Goal: Complete application form

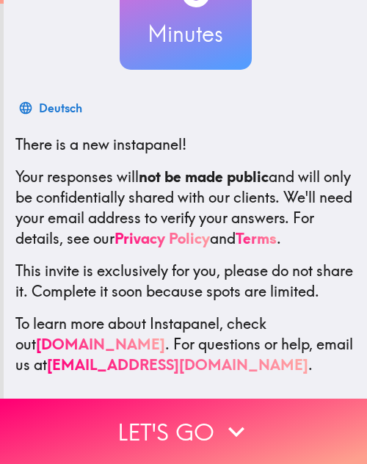
scroll to position [209, 0]
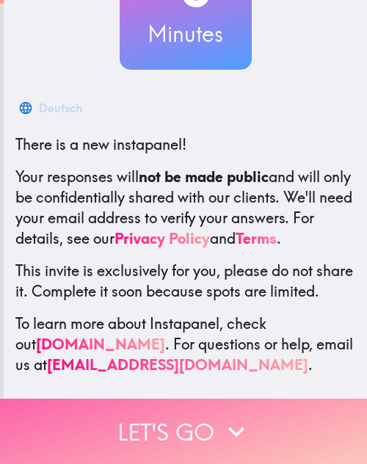
click at [210, 412] on button "Let's go" at bounding box center [183, 431] width 367 height 65
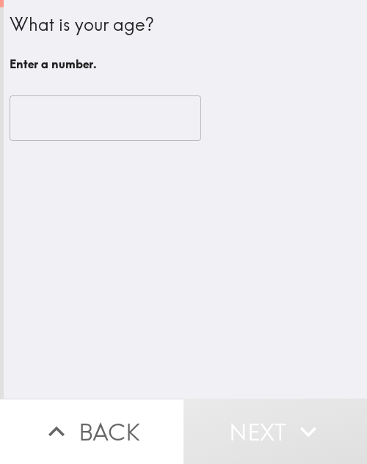
scroll to position [0, 0]
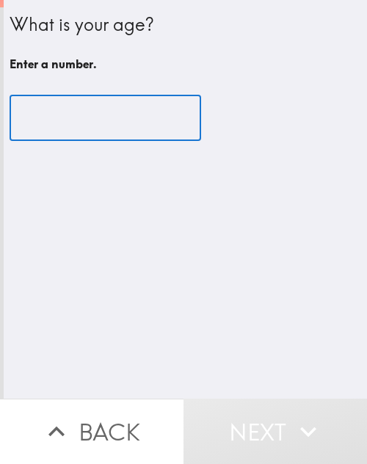
click at [106, 120] on input "number" at bounding box center [106, 119] width 192 height 46
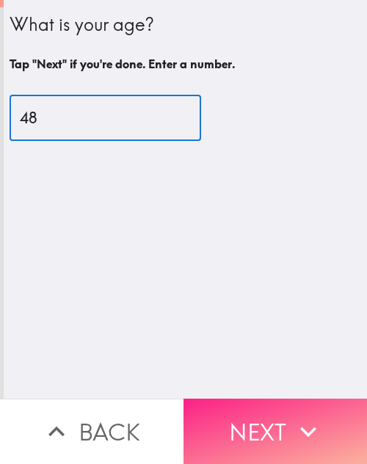
type input "48"
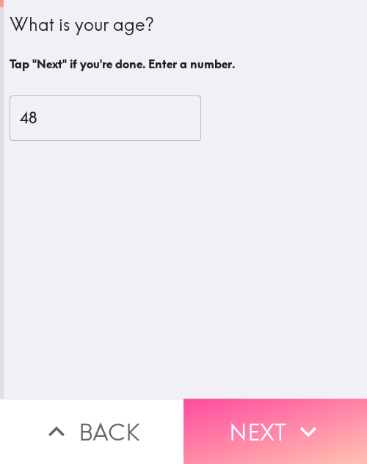
click at [275, 409] on button "Next" at bounding box center [276, 431] width 184 height 65
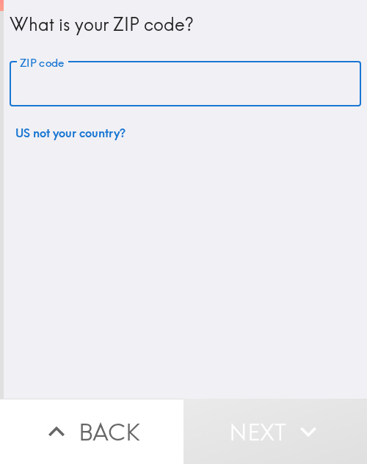
click at [120, 93] on input "ZIP code" at bounding box center [186, 85] width 352 height 46
type input "78217"
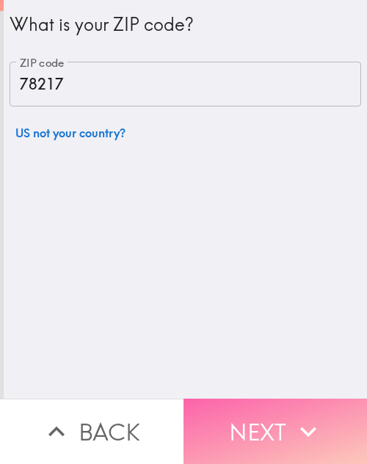
click at [252, 417] on button "Next" at bounding box center [276, 431] width 184 height 65
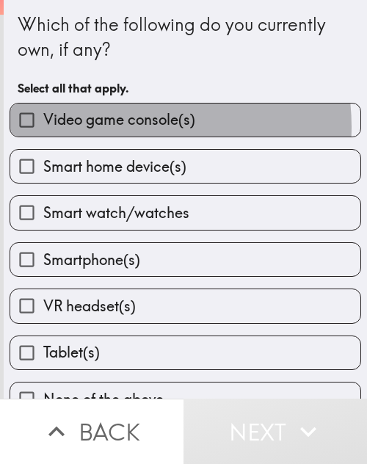
click at [118, 126] on span "Video game console(s)" at bounding box center [119, 119] width 152 height 21
click at [43, 126] on input "Video game console(s)" at bounding box center [26, 120] width 33 height 33
checkbox input "true"
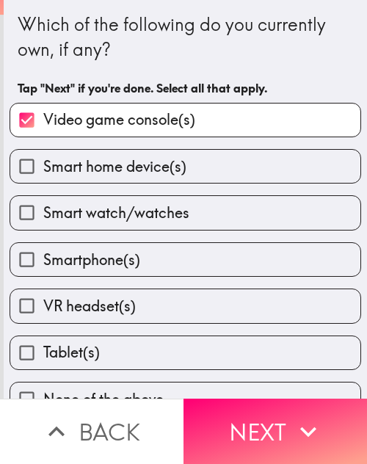
click at [175, 254] on label "Smartphone(s)" at bounding box center [185, 259] width 351 height 33
click at [43, 254] on input "Smartphone(s)" at bounding box center [26, 259] width 33 height 33
checkbox input "true"
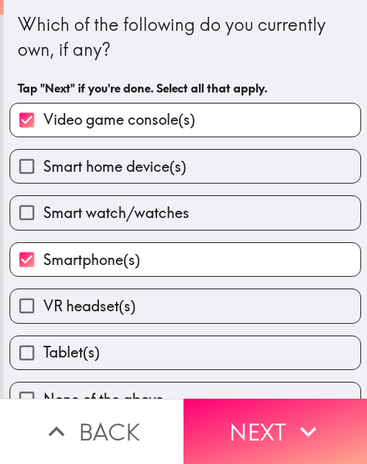
click at [158, 170] on span "Smart home device(s)" at bounding box center [114, 167] width 143 height 21
click at [43, 170] on input "Smart home device(s)" at bounding box center [26, 166] width 33 height 33
checkbox input "true"
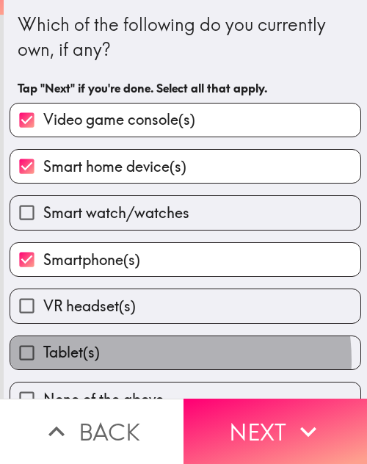
click at [142, 361] on label "Tablet(s)" at bounding box center [185, 353] width 351 height 33
click at [43, 361] on input "Tablet(s)" at bounding box center [26, 353] width 33 height 33
checkbox input "true"
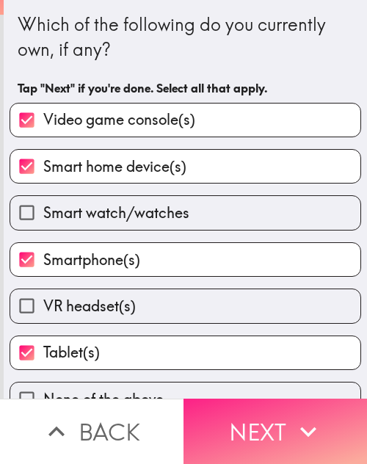
click at [236, 417] on button "Next" at bounding box center [276, 431] width 184 height 65
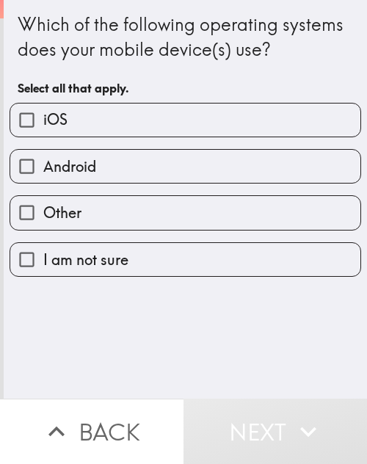
click at [101, 169] on label "Android" at bounding box center [185, 166] width 351 height 33
click at [43, 169] on input "Android" at bounding box center [26, 166] width 33 height 33
checkbox input "true"
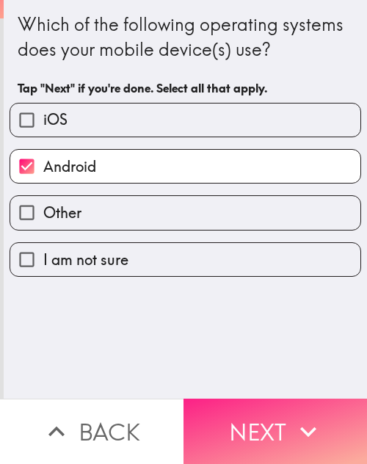
click at [251, 414] on button "Next" at bounding box center [276, 431] width 184 height 65
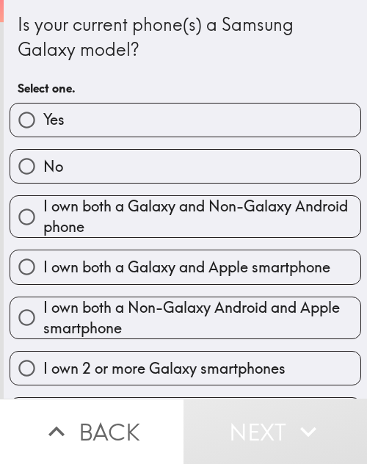
click at [132, 117] on label "Yes" at bounding box center [185, 120] width 351 height 33
click at [43, 117] on input "Yes" at bounding box center [26, 120] width 33 height 33
radio input "true"
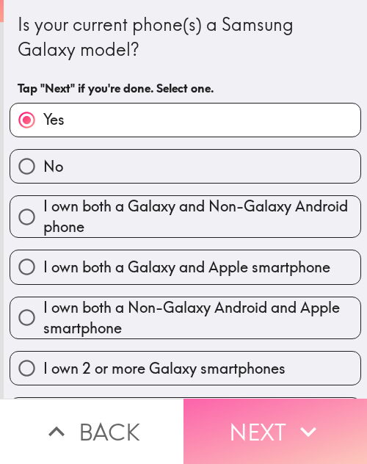
click at [259, 412] on button "Next" at bounding box center [276, 431] width 184 height 65
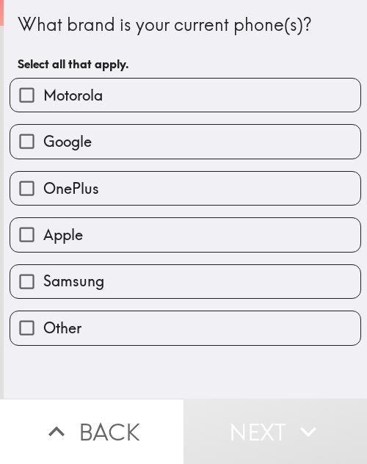
click at [146, 290] on label "Samsung" at bounding box center [185, 281] width 351 height 33
click at [43, 290] on input "Samsung" at bounding box center [26, 281] width 33 height 33
checkbox input "true"
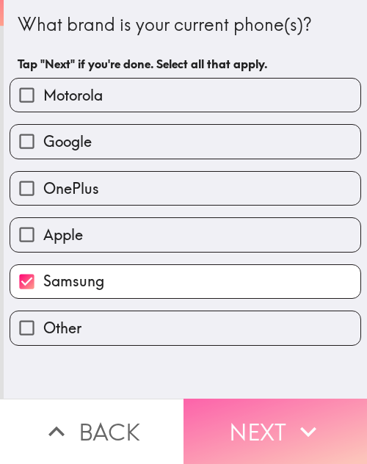
click at [235, 414] on button "Next" at bounding box center [276, 431] width 184 height 65
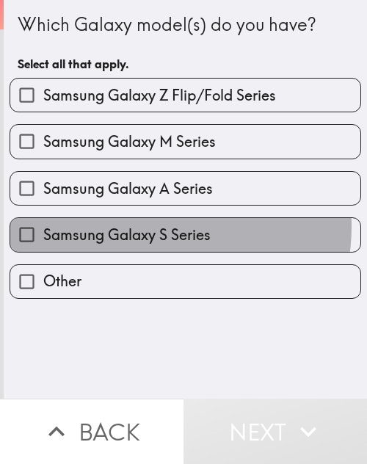
click at [135, 226] on span "Samsung Galaxy S Series" at bounding box center [127, 235] width 168 height 21
click at [43, 226] on input "Samsung Galaxy S Series" at bounding box center [26, 234] width 33 height 33
checkbox input "true"
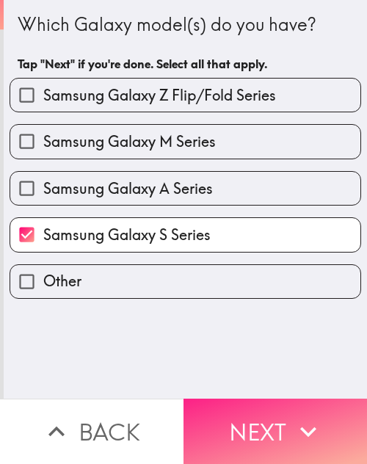
click at [254, 420] on button "Next" at bounding box center [276, 431] width 184 height 65
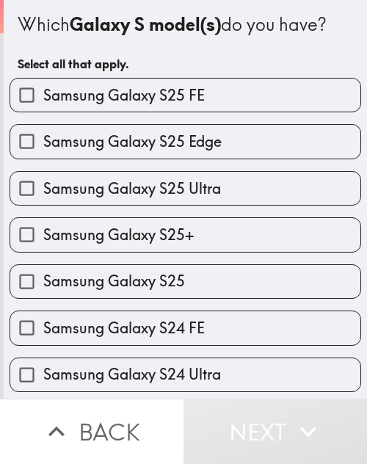
click at [154, 262] on div "Samsung Galaxy S25" at bounding box center [180, 276] width 364 height 46
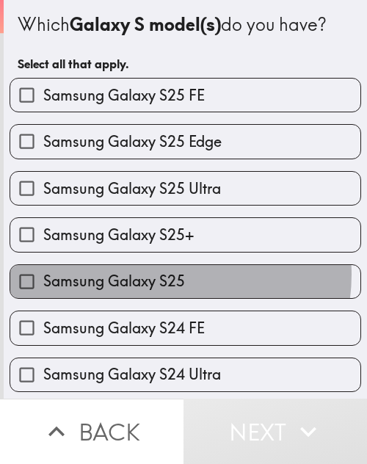
click at [161, 275] on span "Samsung Galaxy S25" at bounding box center [114, 281] width 142 height 21
click at [43, 275] on input "Samsung Galaxy S25" at bounding box center [26, 281] width 33 height 33
checkbox input "true"
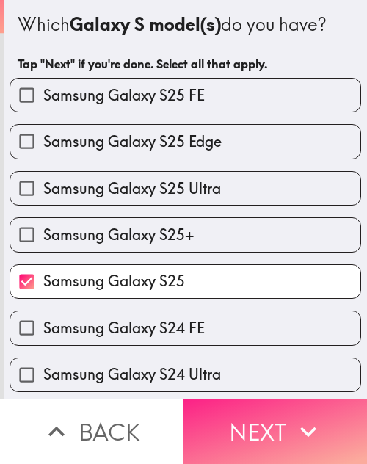
click at [242, 413] on button "Next" at bounding box center [276, 431] width 184 height 65
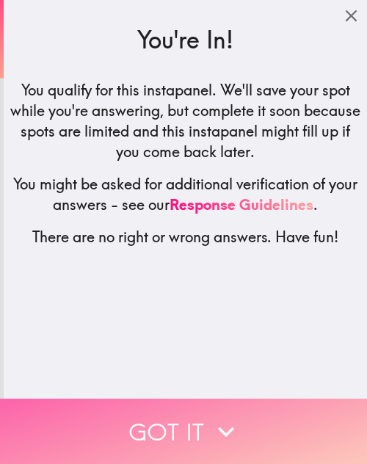
click at [210, 426] on icon "button" at bounding box center [226, 432] width 32 height 32
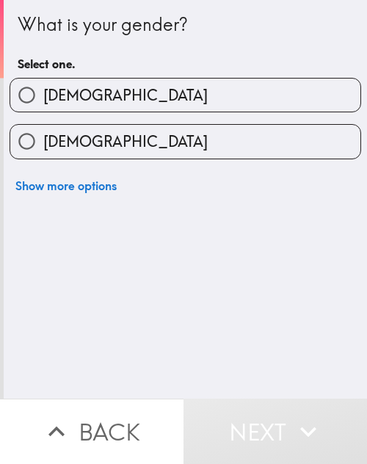
click at [127, 93] on label "[DEMOGRAPHIC_DATA]" at bounding box center [185, 95] width 351 height 33
click at [43, 93] on input "[DEMOGRAPHIC_DATA]" at bounding box center [26, 95] width 33 height 33
radio input "true"
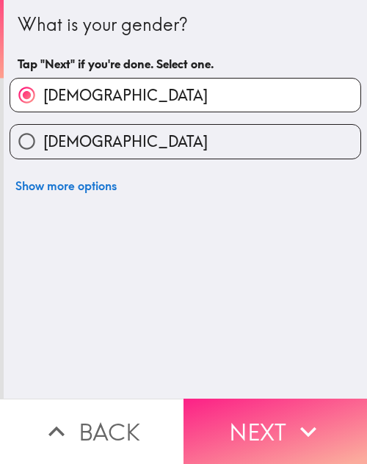
click at [248, 412] on button "Next" at bounding box center [276, 431] width 184 height 65
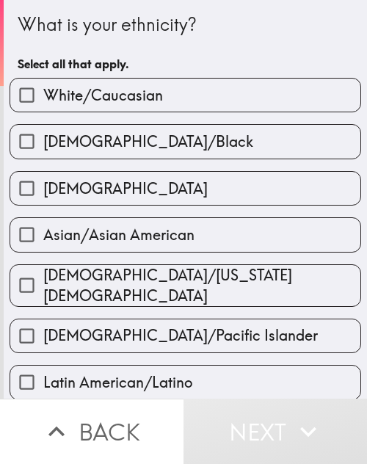
click at [131, 95] on span "White/Caucasian" at bounding box center [103, 95] width 120 height 21
click at [43, 95] on input "White/Caucasian" at bounding box center [26, 95] width 33 height 33
checkbox input "true"
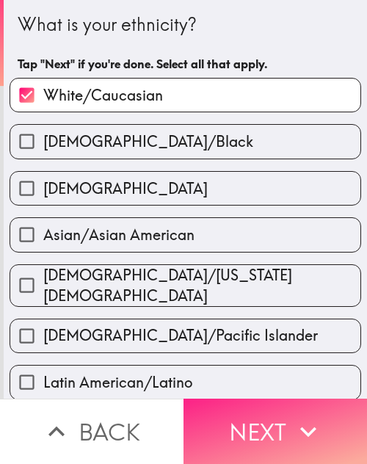
click at [229, 425] on button "Next" at bounding box center [276, 431] width 184 height 65
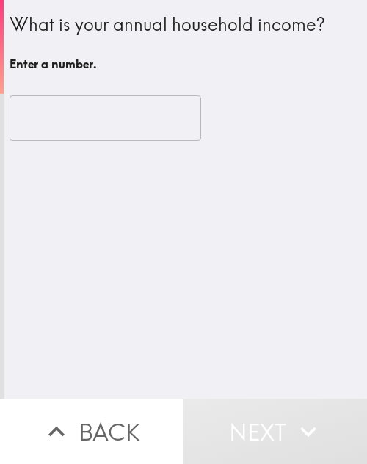
click at [122, 139] on input "number" at bounding box center [106, 119] width 192 height 46
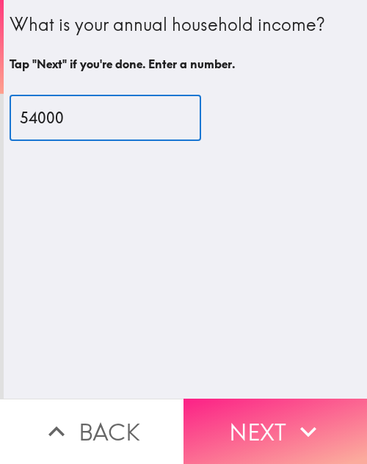
type input "54000"
click at [250, 423] on button "Next" at bounding box center [276, 431] width 184 height 65
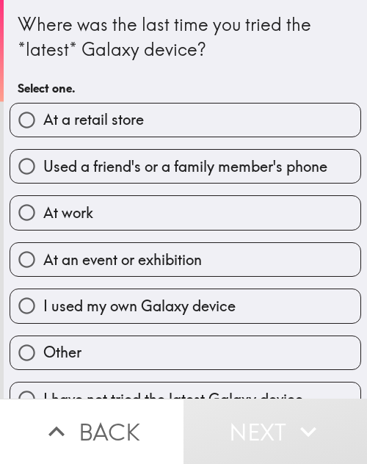
click at [129, 123] on span "At a retail store" at bounding box center [93, 119] width 101 height 21
click at [43, 123] on input "At a retail store" at bounding box center [26, 120] width 33 height 33
radio input "true"
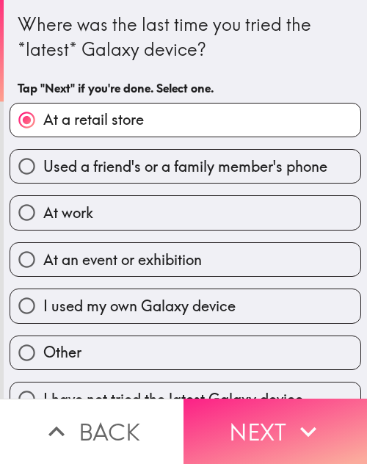
click at [256, 421] on button "Next" at bounding box center [276, 431] width 184 height 65
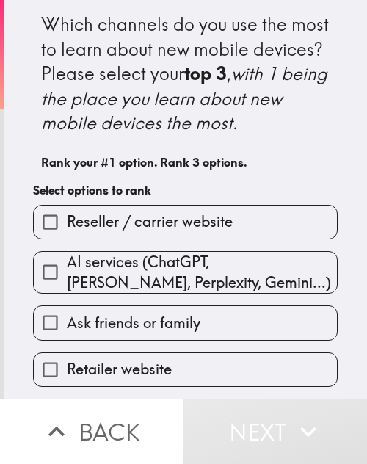
click at [164, 239] on label "Reseller / carrier website" at bounding box center [186, 222] width 304 height 33
click at [67, 239] on input "Reseller / carrier website" at bounding box center [50, 222] width 33 height 33
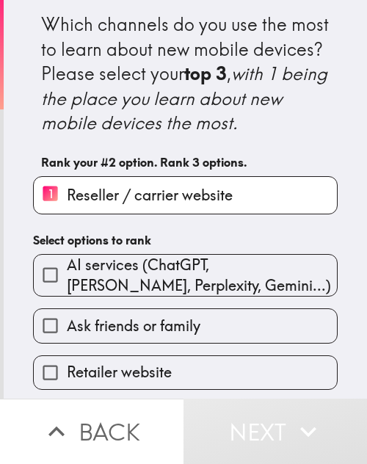
click at [170, 296] on span "AI services (ChatGPT, [PERSON_NAME], Perplexity, Gemini...)" at bounding box center [202, 275] width 270 height 41
click at [67, 292] on input "AI services (ChatGPT, [PERSON_NAME], Perplexity, Gemini...)" at bounding box center [50, 275] width 33 height 33
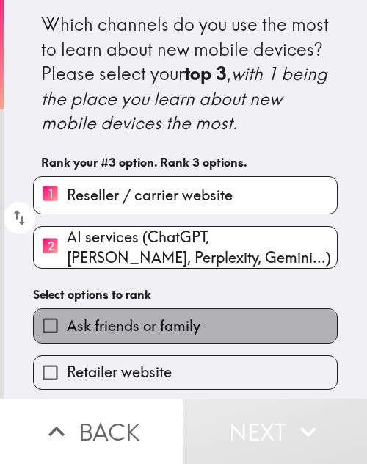
click at [188, 337] on span "Ask friends or family" at bounding box center [134, 326] width 134 height 21
click at [67, 342] on input "Ask friends or family" at bounding box center [50, 325] width 33 height 33
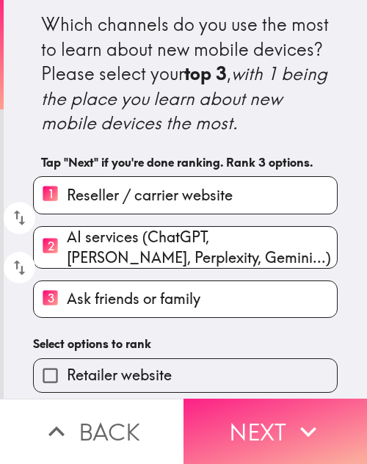
click at [252, 422] on button "Next" at bounding box center [276, 431] width 184 height 65
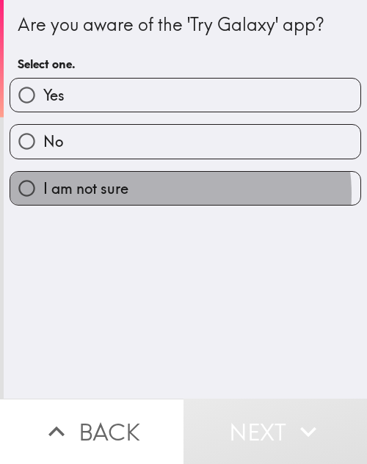
click at [169, 194] on label "I am not sure" at bounding box center [185, 188] width 351 height 33
click at [43, 194] on input "I am not sure" at bounding box center [26, 188] width 33 height 33
radio input "true"
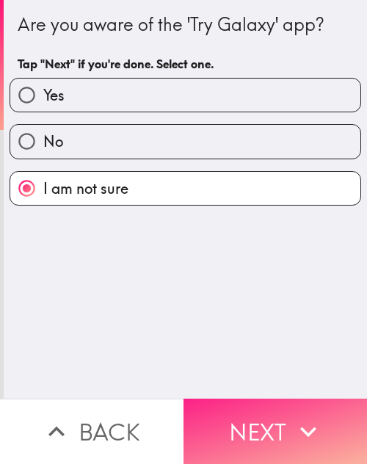
click at [246, 412] on button "Next" at bounding box center [276, 431] width 184 height 65
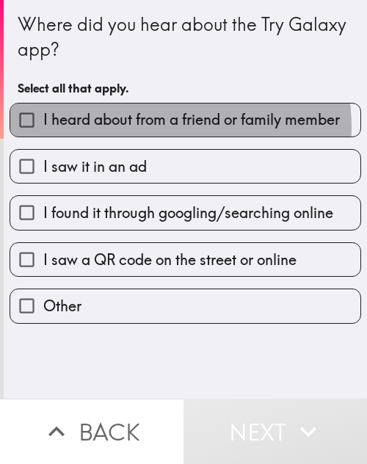
click at [148, 128] on span "I heard about from a friend or family member" at bounding box center [191, 119] width 297 height 21
click at [43, 128] on input "I heard about from a friend or family member" at bounding box center [26, 120] width 33 height 33
checkbox input "true"
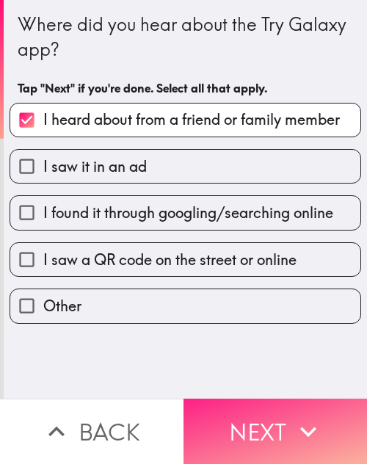
click at [247, 431] on button "Next" at bounding box center [276, 431] width 184 height 65
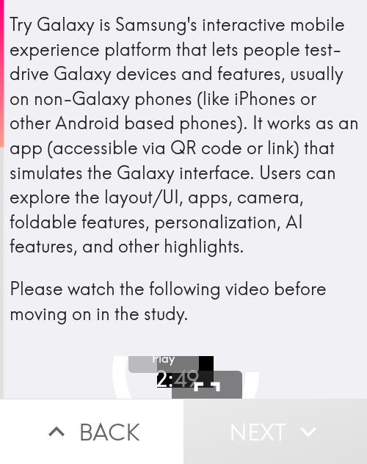
click at [172, 358] on button "Play" at bounding box center [164, 338] width 71 height 71
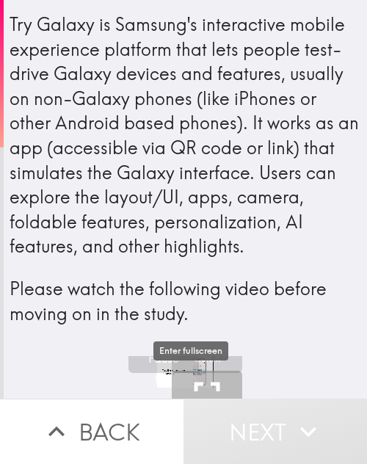
click at [190, 376] on icon "button" at bounding box center [207, 395] width 44 height 44
click at [198, 376] on icon "button" at bounding box center [207, 395] width 44 height 44
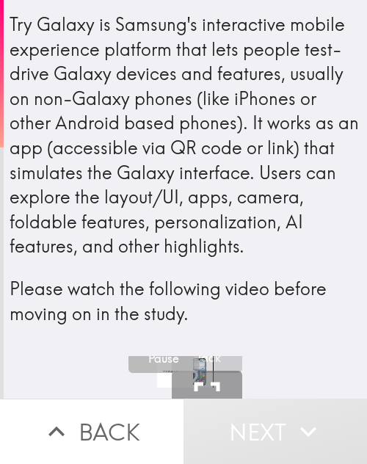
click at [180, 369] on button "Pause" at bounding box center [164, 338] width 71 height 71
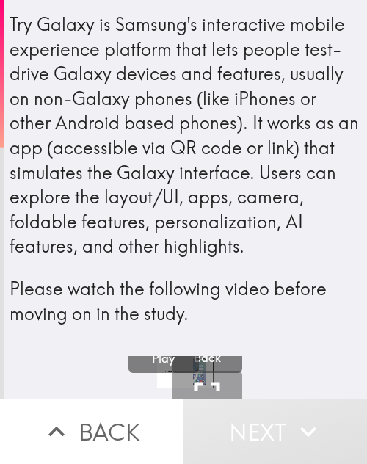
click at [142, 356] on div "Try Galaxy is Samsung's interactive mobile experience platform that lets people…" at bounding box center [186, 184] width 364 height 345
click at [152, 360] on h5 "Play" at bounding box center [163, 359] width 23 height 16
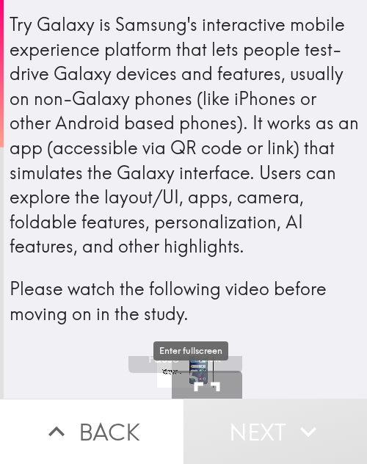
click at [210, 375] on icon "button" at bounding box center [207, 395] width 44 height 44
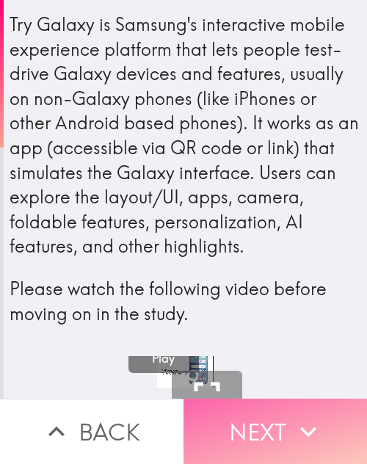
click at [279, 433] on button "Next" at bounding box center [276, 431] width 184 height 65
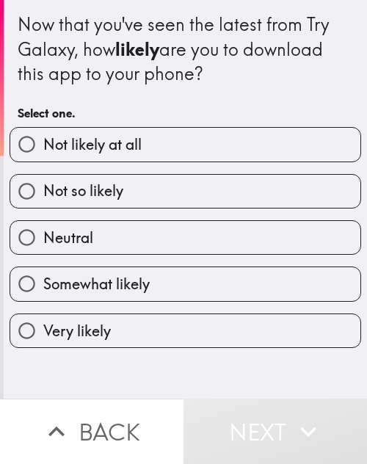
click at [160, 289] on label "Somewhat likely" at bounding box center [185, 283] width 351 height 33
click at [43, 289] on input "Somewhat likely" at bounding box center [26, 283] width 33 height 33
radio input "true"
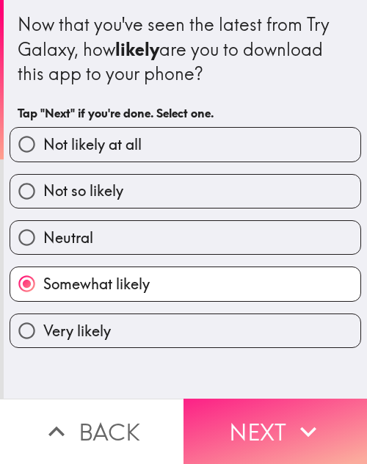
click at [248, 433] on button "Next" at bounding box center [276, 431] width 184 height 65
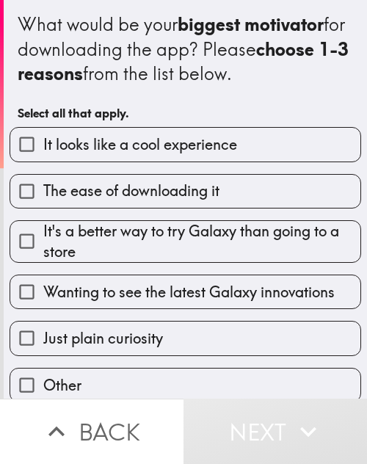
click at [171, 237] on span "It's a better way to try Galaxy than going to a store" at bounding box center [201, 241] width 317 height 41
click at [43, 237] on input "It's a better way to try Galaxy than going to a store" at bounding box center [26, 241] width 33 height 33
checkbox input "true"
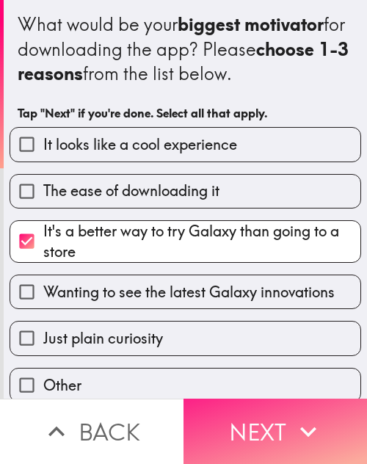
click at [267, 422] on button "Next" at bounding box center [276, 431] width 184 height 65
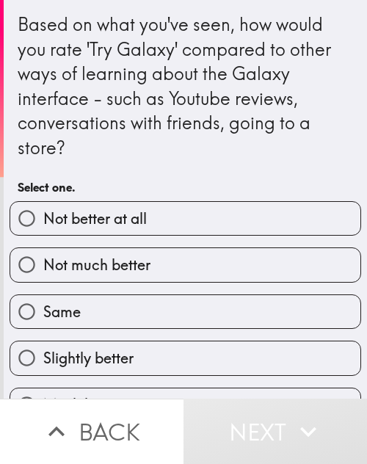
click at [170, 287] on div "Same" at bounding box center [180, 306] width 364 height 46
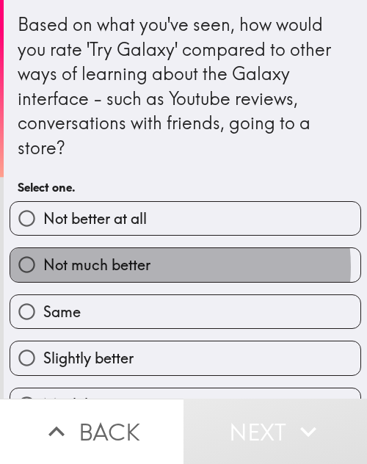
click at [170, 267] on label "Not much better" at bounding box center [185, 264] width 351 height 33
click at [43, 267] on input "Not much better" at bounding box center [26, 264] width 33 height 33
radio input "true"
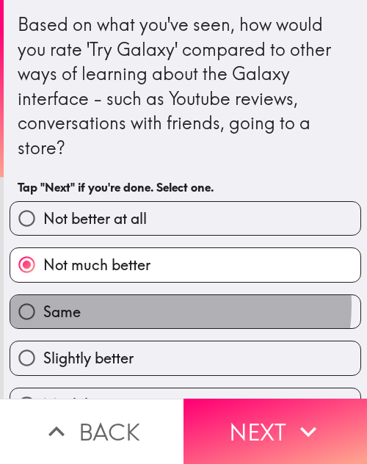
click at [167, 306] on label "Same" at bounding box center [185, 311] width 351 height 33
click at [43, 306] on input "Same" at bounding box center [26, 311] width 33 height 33
radio input "true"
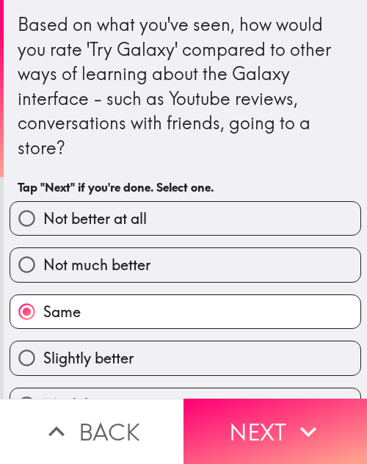
click at [179, 359] on label "Slightly better" at bounding box center [185, 358] width 351 height 33
click at [43, 359] on input "Slightly better" at bounding box center [26, 358] width 33 height 33
radio input "true"
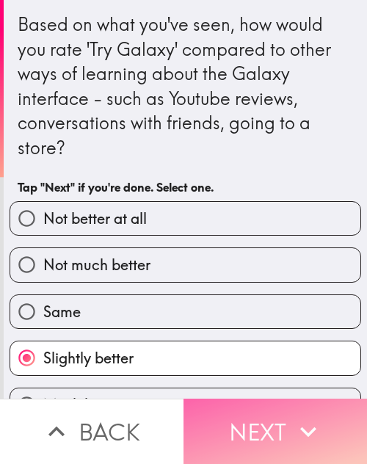
click at [245, 413] on button "Next" at bounding box center [276, 431] width 184 height 65
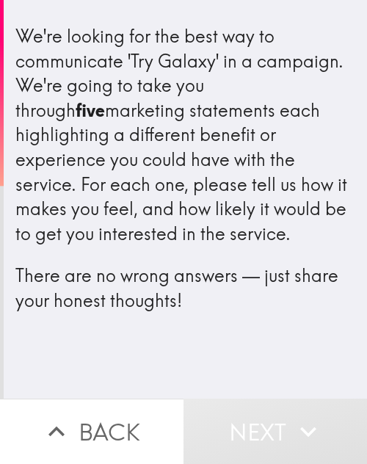
drag, startPoint x: 218, startPoint y: 144, endPoint x: 206, endPoint y: 354, distance: 210.5
click at [209, 281] on div "We're looking for the best way to communicate 'Try Galaxy' in a campaign. We're…" at bounding box center [185, 169] width 340 height 290
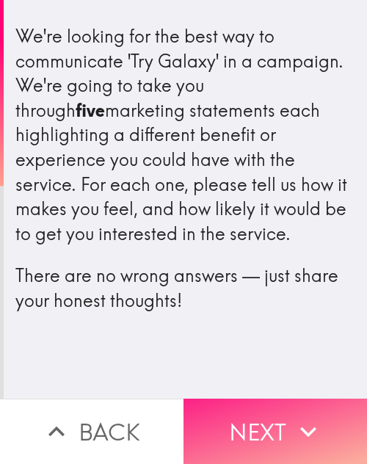
click at [265, 423] on button "Next" at bounding box center [276, 431] width 184 height 65
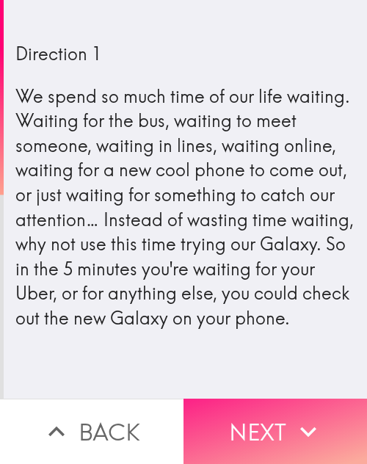
click at [268, 431] on button "Next" at bounding box center [276, 431] width 184 height 65
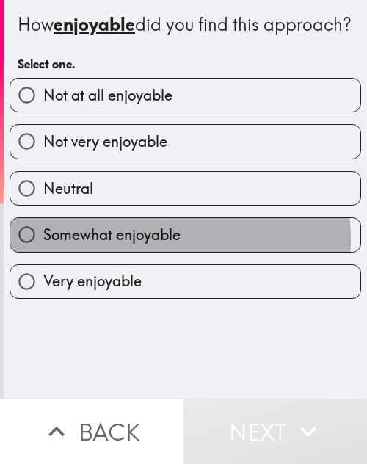
click at [137, 245] on span "Somewhat enjoyable" at bounding box center [111, 235] width 137 height 21
click at [43, 251] on input "Somewhat enjoyable" at bounding box center [26, 234] width 33 height 33
radio input "true"
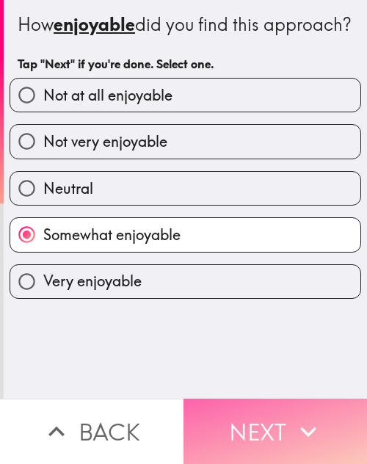
click at [246, 415] on button "Next" at bounding box center [276, 431] width 184 height 65
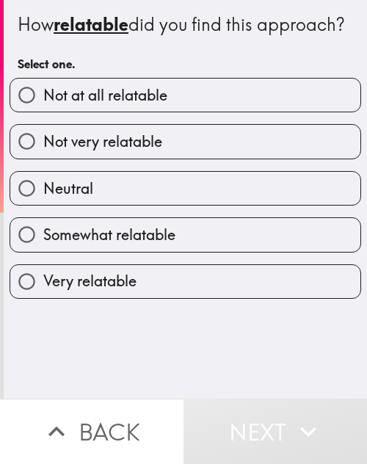
click at [151, 205] on label "Neutral" at bounding box center [185, 188] width 351 height 33
click at [43, 205] on input "Neutral" at bounding box center [26, 188] width 33 height 33
radio input "true"
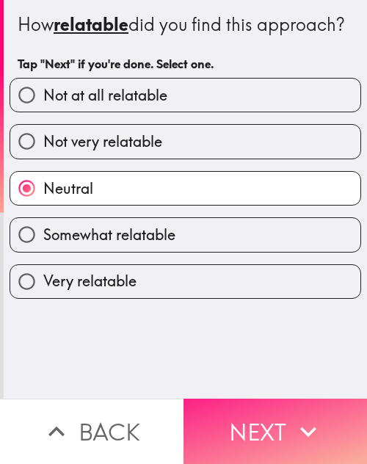
click at [240, 417] on button "Next" at bounding box center [276, 431] width 184 height 65
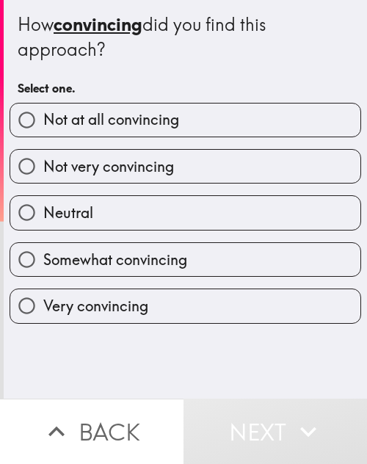
click at [168, 256] on span "Somewhat convincing" at bounding box center [115, 260] width 144 height 21
click at [43, 256] on input "Somewhat convincing" at bounding box center [26, 259] width 33 height 33
radio input "true"
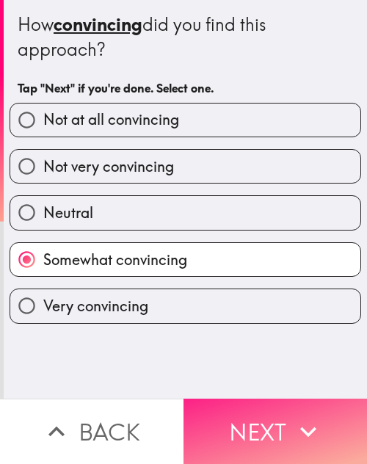
click at [251, 413] on button "Next" at bounding box center [276, 431] width 184 height 65
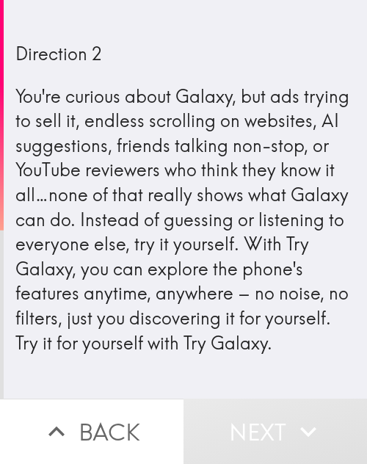
scroll to position [17, 0]
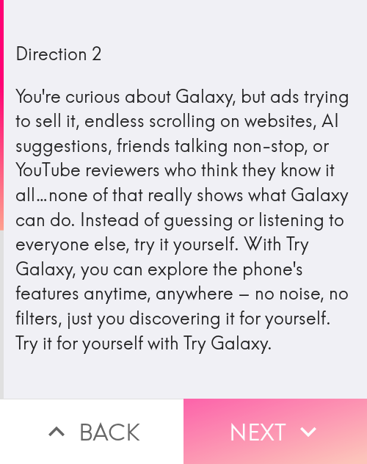
click at [282, 420] on button "Next" at bounding box center [276, 431] width 184 height 65
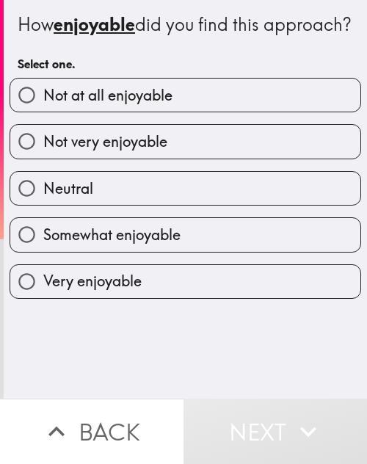
click at [167, 245] on span "Somewhat enjoyable" at bounding box center [111, 235] width 137 height 21
click at [43, 251] on input "Somewhat enjoyable" at bounding box center [26, 234] width 33 height 33
radio input "true"
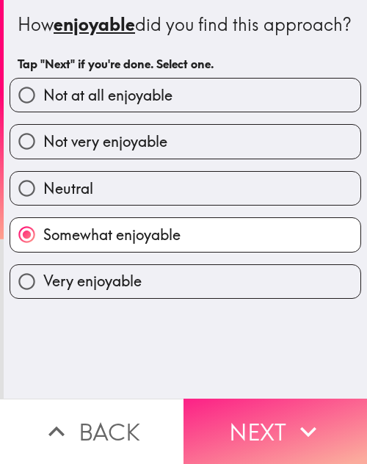
click at [267, 412] on button "Next" at bounding box center [276, 431] width 184 height 65
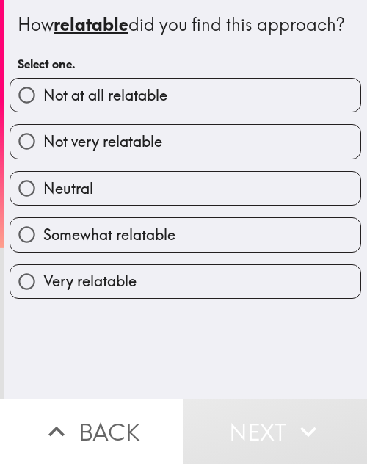
click at [165, 205] on label "Neutral" at bounding box center [185, 188] width 351 height 33
click at [43, 205] on input "Neutral" at bounding box center [26, 188] width 33 height 33
radio input "true"
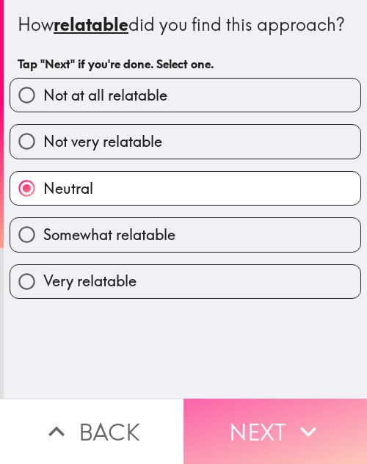
click at [252, 411] on button "Next" at bounding box center [276, 431] width 184 height 65
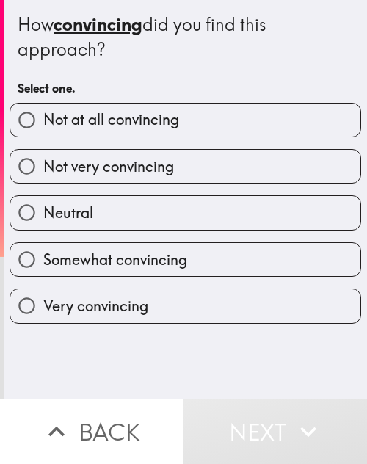
click at [182, 265] on span "Somewhat convincing" at bounding box center [115, 260] width 144 height 21
click at [43, 265] on input "Somewhat convincing" at bounding box center [26, 259] width 33 height 33
radio input "true"
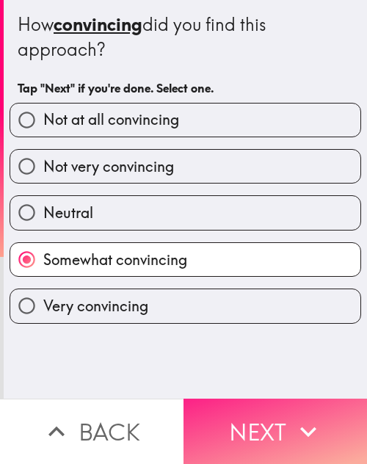
click at [258, 417] on button "Next" at bounding box center [276, 431] width 184 height 65
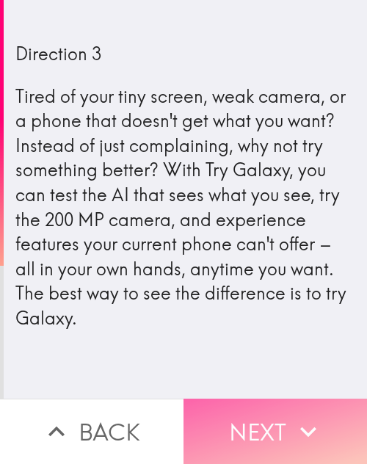
click at [268, 420] on button "Next" at bounding box center [276, 431] width 184 height 65
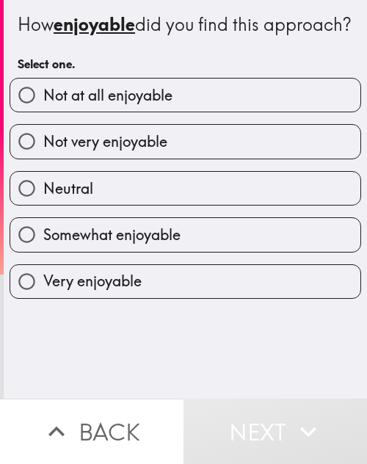
click at [137, 292] on span "Very enjoyable" at bounding box center [92, 281] width 98 height 21
click at [43, 298] on input "Very enjoyable" at bounding box center [26, 281] width 33 height 33
radio input "true"
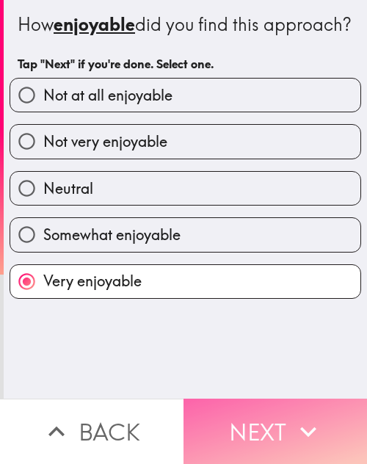
click at [269, 406] on button "Next" at bounding box center [276, 431] width 184 height 65
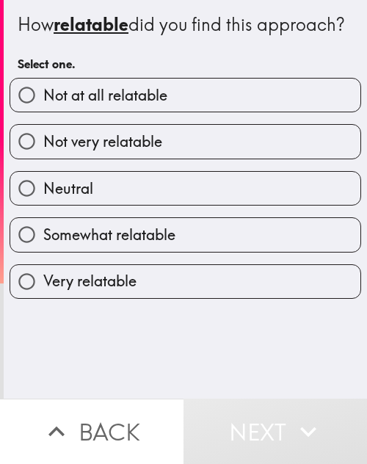
click at [159, 245] on span "Somewhat relatable" at bounding box center [109, 235] width 132 height 21
click at [43, 251] on input "Somewhat relatable" at bounding box center [26, 234] width 33 height 33
radio input "true"
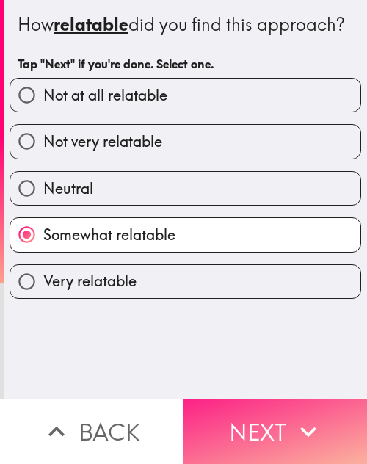
click at [243, 422] on button "Next" at bounding box center [276, 431] width 184 height 65
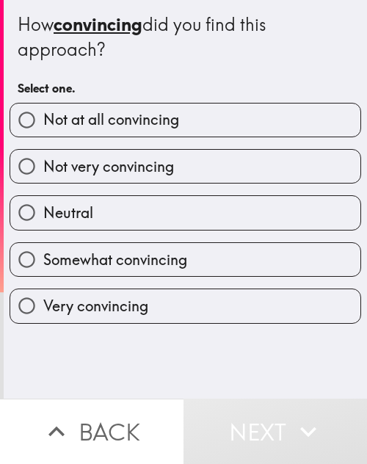
click at [172, 309] on label "Very convincing" at bounding box center [185, 306] width 351 height 33
click at [43, 309] on input "Very convincing" at bounding box center [26, 306] width 33 height 33
radio input "true"
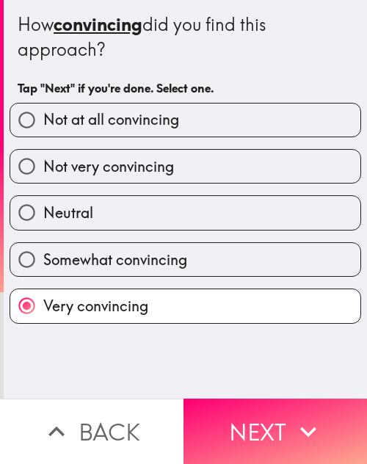
click at [170, 223] on label "Neutral" at bounding box center [185, 212] width 351 height 33
click at [43, 223] on input "Neutral" at bounding box center [26, 212] width 33 height 33
radio input "true"
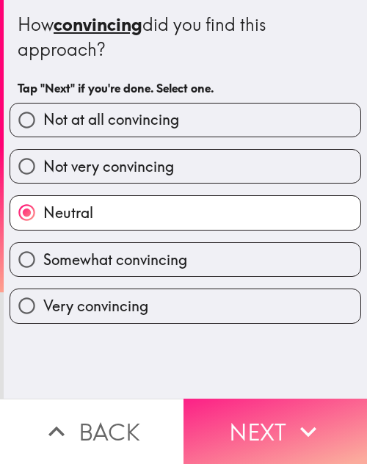
click at [252, 417] on button "Next" at bounding box center [276, 431] width 184 height 65
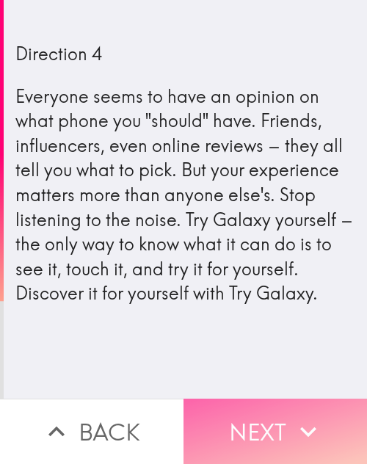
click at [245, 425] on button "Next" at bounding box center [276, 431] width 184 height 65
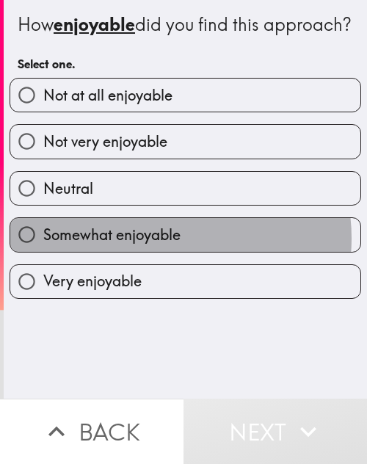
click at [155, 245] on span "Somewhat enjoyable" at bounding box center [111, 235] width 137 height 21
click at [43, 251] on input "Somewhat enjoyable" at bounding box center [26, 234] width 33 height 33
radio input "true"
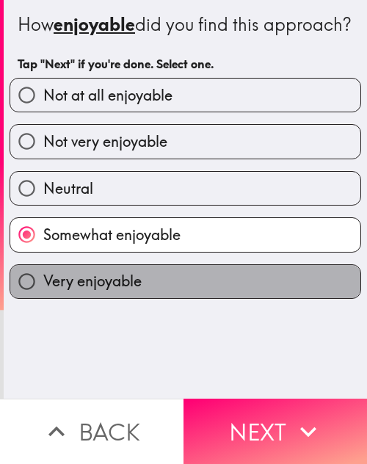
click at [193, 298] on label "Very enjoyable" at bounding box center [185, 281] width 351 height 33
click at [43, 298] on input "Very enjoyable" at bounding box center [26, 281] width 33 height 33
radio input "true"
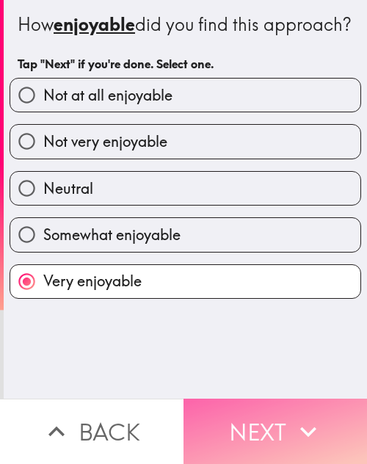
click at [264, 413] on button "Next" at bounding box center [276, 431] width 184 height 65
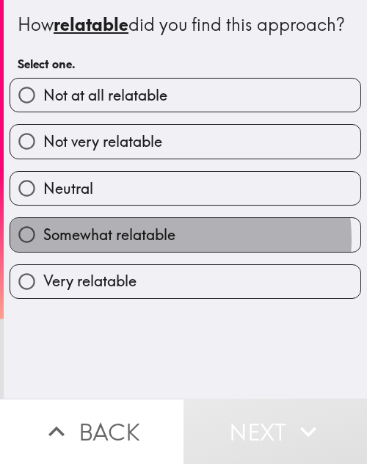
click at [156, 245] on span "Somewhat relatable" at bounding box center [109, 235] width 132 height 21
click at [43, 251] on input "Somewhat relatable" at bounding box center [26, 234] width 33 height 33
radio input "true"
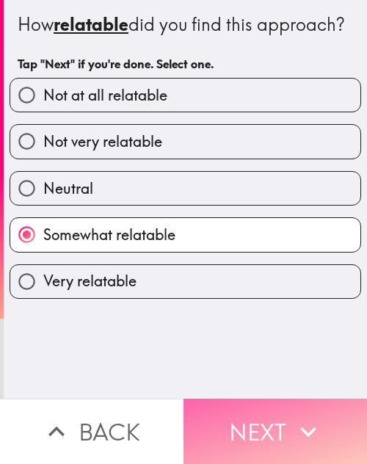
click at [240, 412] on button "Next" at bounding box center [276, 431] width 184 height 65
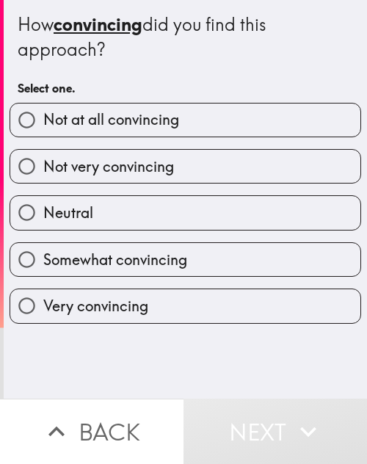
click at [167, 271] on label "Somewhat convincing" at bounding box center [185, 259] width 351 height 33
click at [43, 271] on input "Somewhat convincing" at bounding box center [26, 259] width 33 height 33
radio input "true"
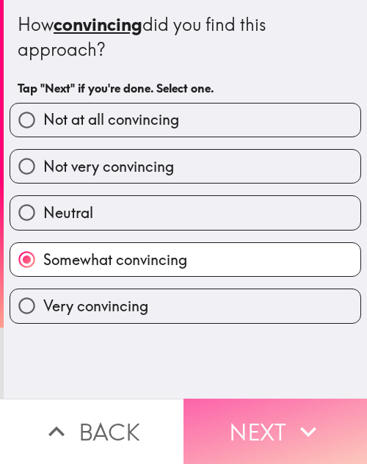
click at [262, 420] on button "Next" at bounding box center [276, 431] width 184 height 65
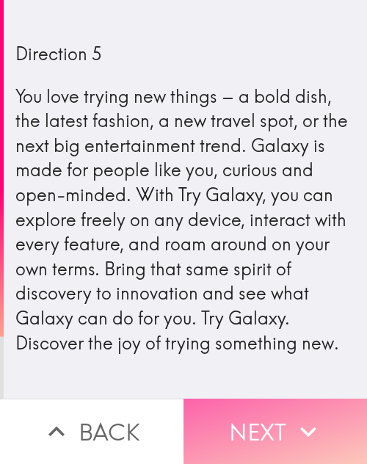
click at [232, 423] on button "Next" at bounding box center [276, 431] width 184 height 65
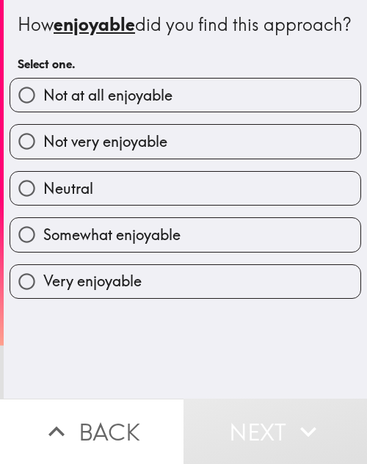
click at [170, 205] on label "Neutral" at bounding box center [185, 188] width 351 height 33
click at [43, 205] on input "Neutral" at bounding box center [26, 188] width 33 height 33
radio input "true"
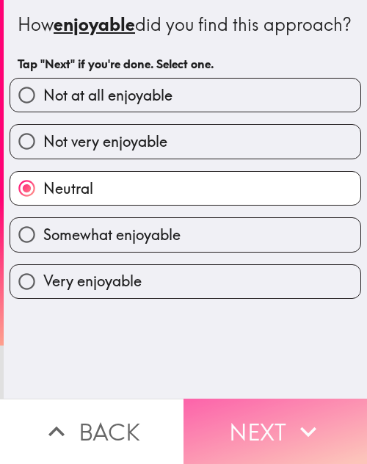
click at [256, 417] on button "Next" at bounding box center [276, 431] width 184 height 65
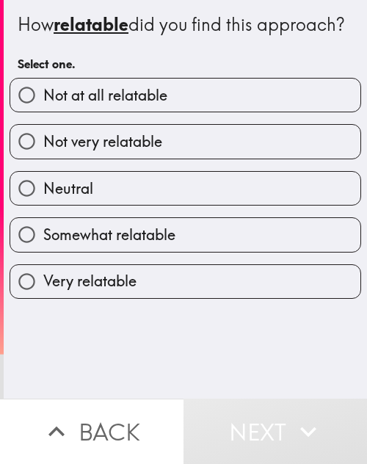
click at [164, 205] on label "Neutral" at bounding box center [185, 188] width 351 height 33
click at [43, 205] on input "Neutral" at bounding box center [26, 188] width 33 height 33
radio input "true"
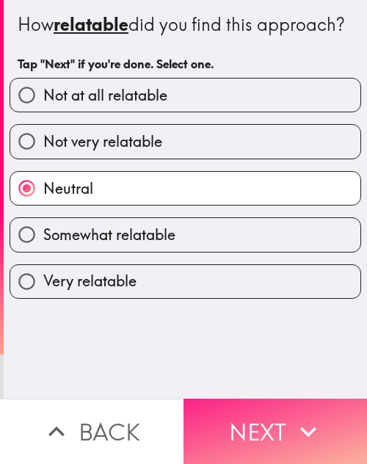
click at [254, 420] on button "Next" at bounding box center [276, 431] width 184 height 65
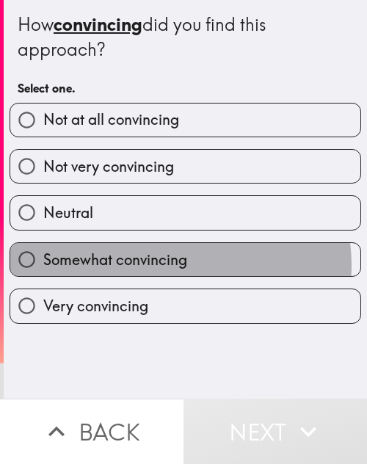
click at [171, 265] on span "Somewhat convincing" at bounding box center [115, 260] width 144 height 21
click at [43, 265] on input "Somewhat convincing" at bounding box center [26, 259] width 33 height 33
radio input "true"
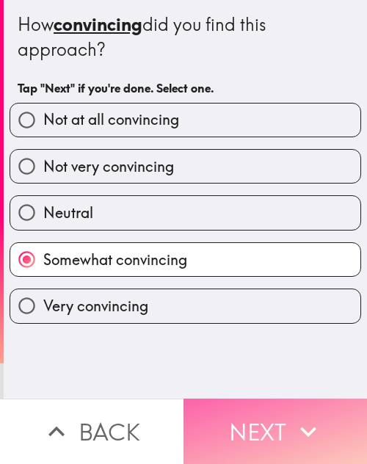
click at [225, 412] on button "Next" at bounding box center [276, 431] width 184 height 65
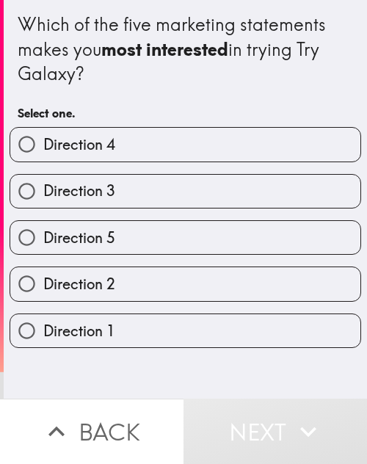
click at [148, 283] on label "Direction 2" at bounding box center [185, 283] width 351 height 33
click at [43, 283] on input "Direction 2" at bounding box center [26, 283] width 33 height 33
radio input "true"
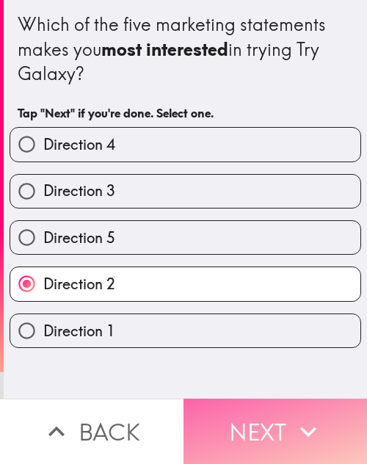
click at [224, 415] on button "Next" at bounding box center [276, 431] width 184 height 65
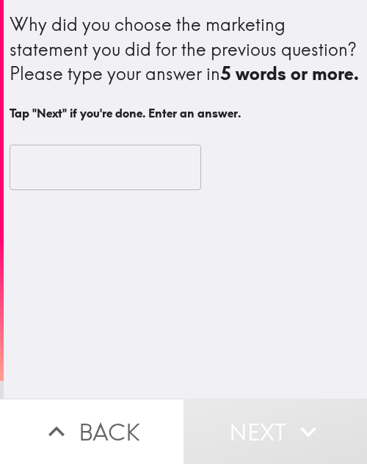
click at [112, 190] on input "text" at bounding box center [106, 168] width 192 height 46
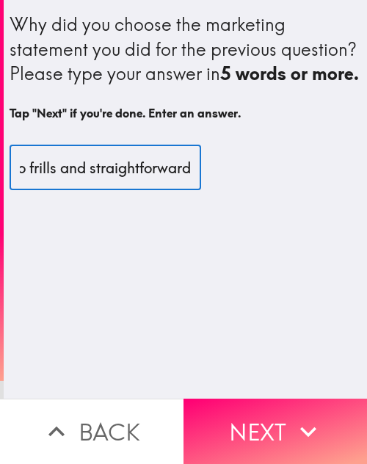
scroll to position [0, 130]
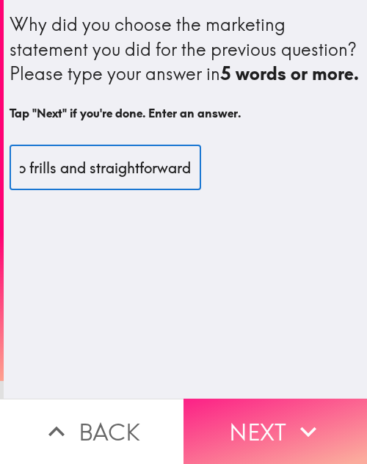
type input "It was the most no frills and straightforward"
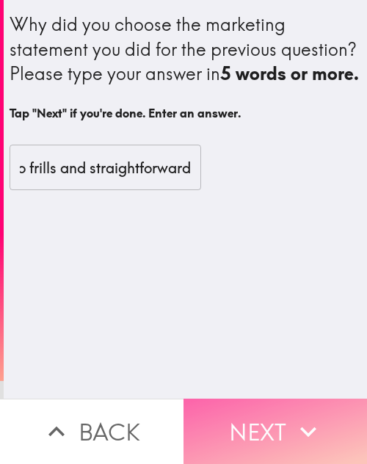
click at [276, 425] on button "Next" at bounding box center [276, 431] width 184 height 65
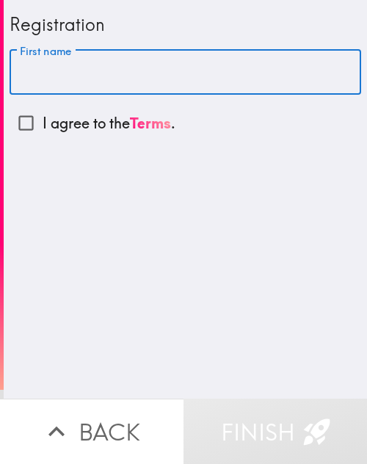
click at [29, 81] on input "First name" at bounding box center [186, 73] width 352 height 46
type input "[PERSON_NAME]"
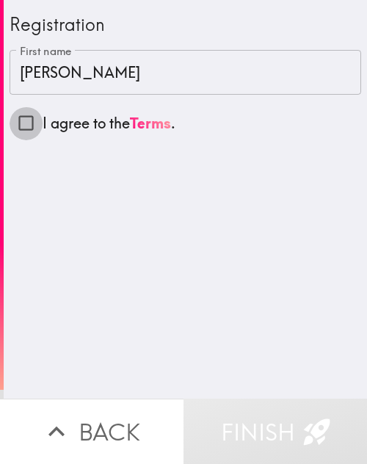
click at [18, 129] on input "I agree to the Terms ." at bounding box center [26, 123] width 33 height 33
checkbox input "true"
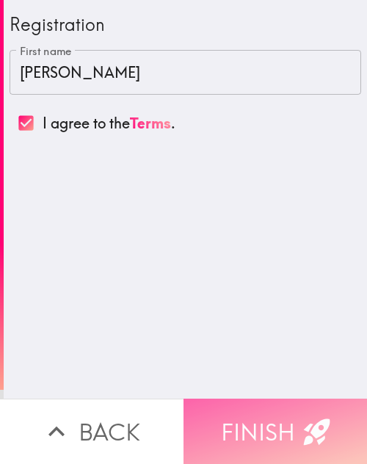
click at [252, 422] on button "Finish" at bounding box center [276, 431] width 184 height 65
